Goal: Check status

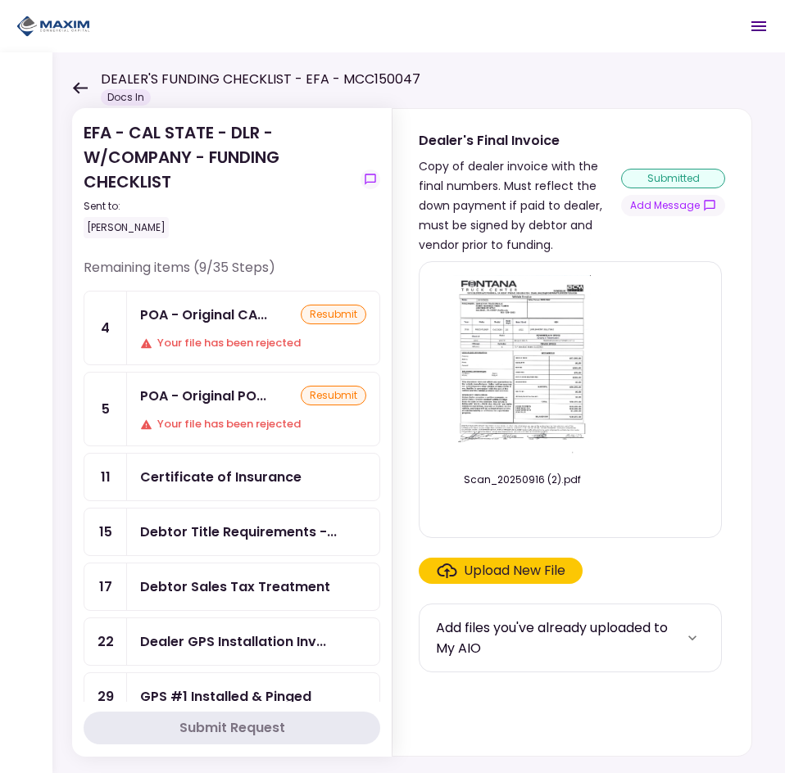
scroll to position [164, 0]
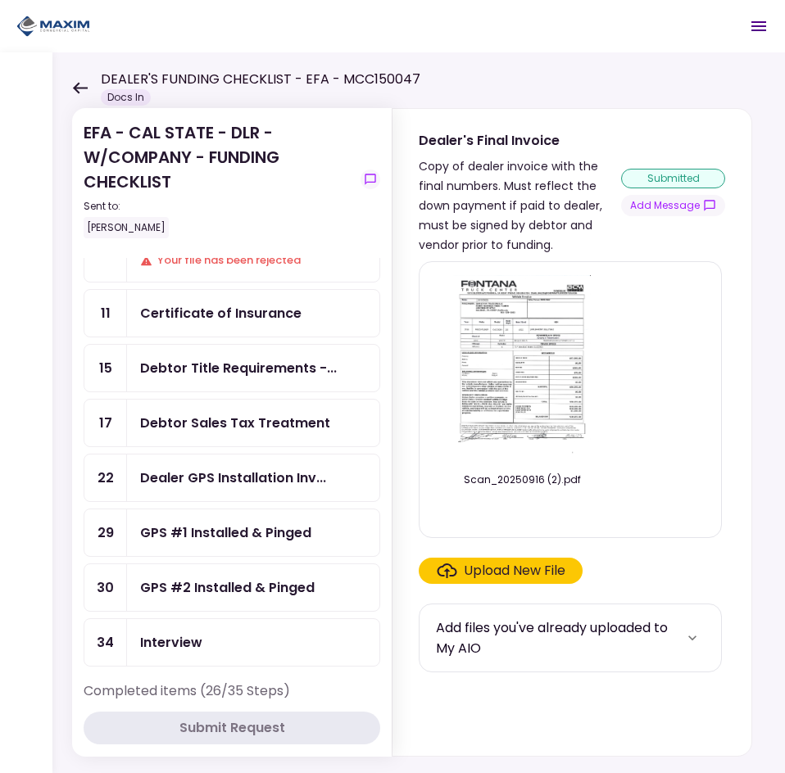
click at [79, 87] on icon at bounding box center [80, 87] width 15 height 11
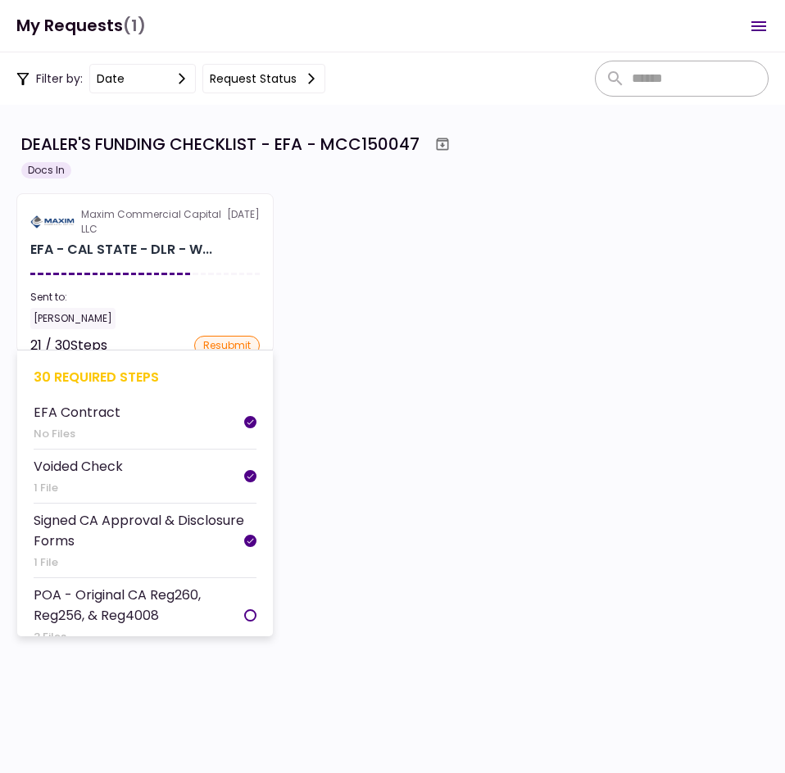
click at [164, 266] on section "Maxim Commercial Capital LLC [DATE] EFA - CAL STATE - DLR - W... Sent to: [PERS…" at bounding box center [144, 273] width 257 height 160
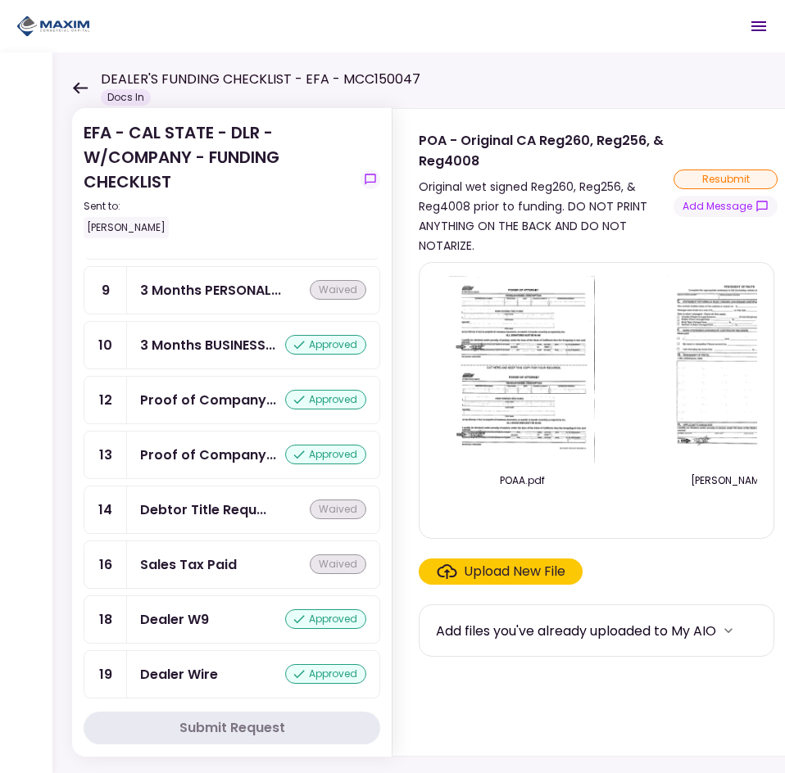
scroll to position [901, 0]
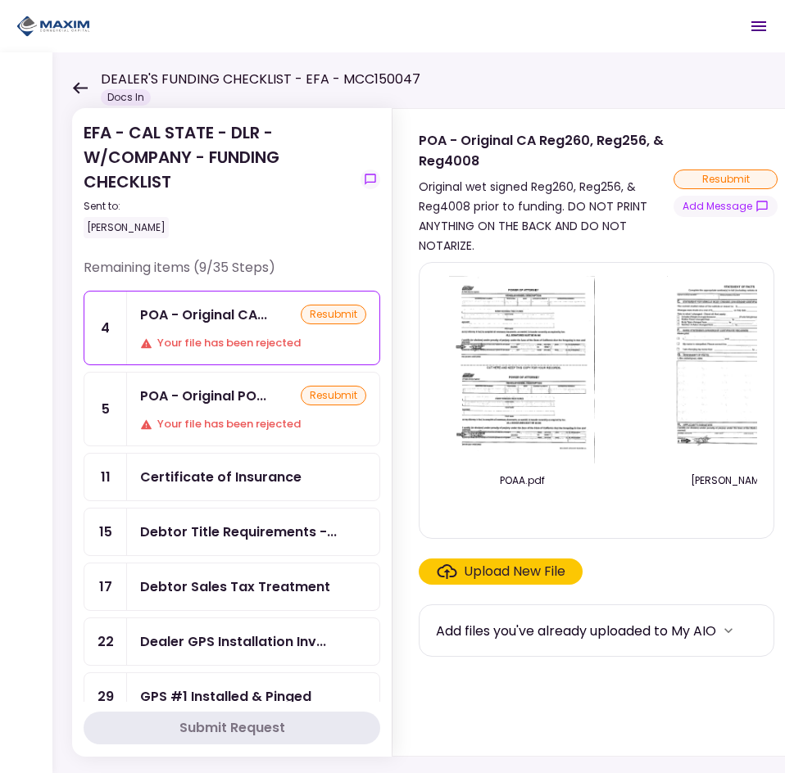
click at [251, 344] on div "Your file has been rejected" at bounding box center [253, 343] width 226 height 16
